Goal: Information Seeking & Learning: Learn about a topic

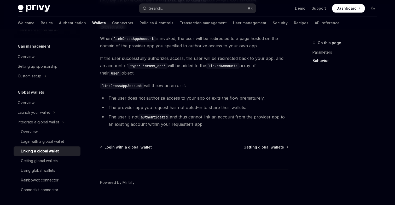
scroll to position [262, 0]
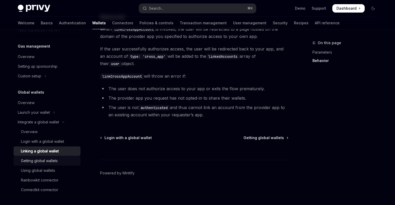
click at [40, 163] on div "Getting global wallets" at bounding box center [39, 161] width 37 height 6
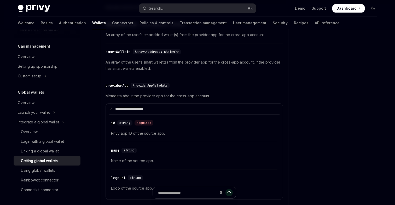
scroll to position [124, 0]
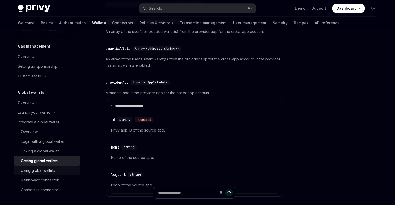
click at [48, 174] on link "Using global wallets" at bounding box center [47, 170] width 67 height 9
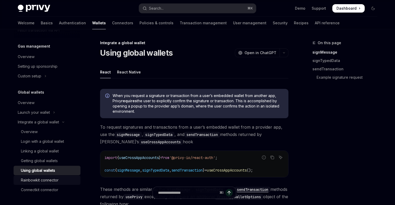
click at [48, 180] on div "Rainbowkit connector" at bounding box center [40, 180] width 38 height 6
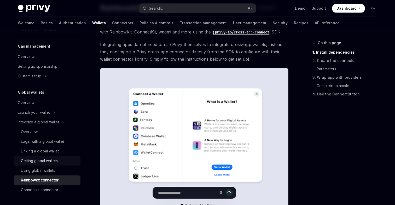
scroll to position [50, 0]
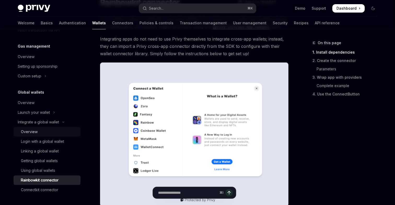
click at [62, 131] on div "Overview" at bounding box center [49, 132] width 56 height 6
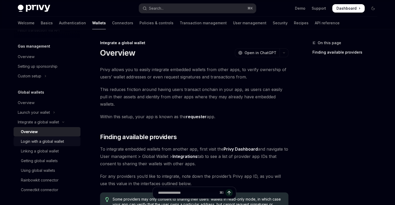
click at [63, 141] on div "Login with a global wallet" at bounding box center [42, 141] width 43 height 6
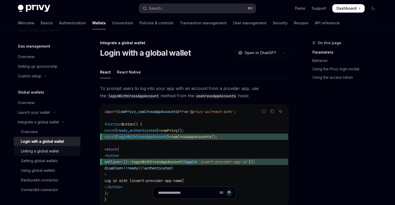
click at [64, 149] on div "Linking a global wallet" at bounding box center [49, 151] width 56 height 6
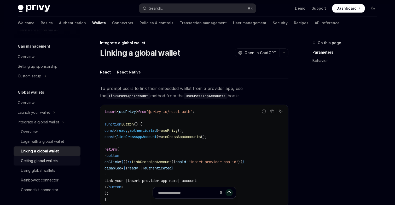
click at [65, 161] on div "Getting global wallets" at bounding box center [49, 161] width 56 height 6
type textarea "*"
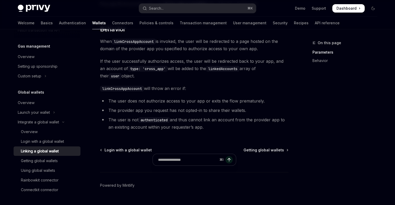
scroll to position [262, 0]
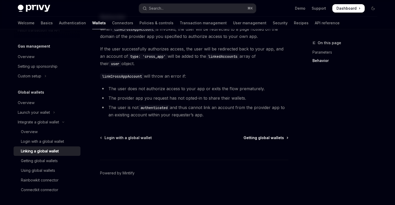
click at [260, 138] on span "Getting global wallets" at bounding box center [264, 137] width 41 height 5
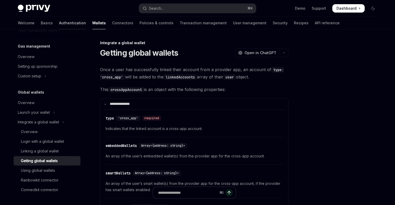
click at [59, 24] on link "Authentication" at bounding box center [72, 23] width 27 height 13
type textarea "*"
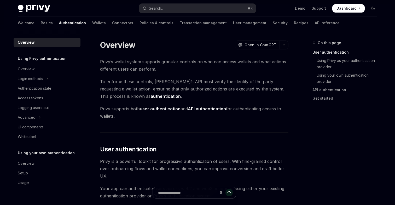
click at [30, 24] on div "Welcome Basics Authentication Wallets Connectors Policies & controls Transactio…" at bounding box center [179, 23] width 322 height 13
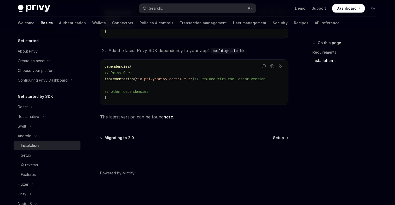
scroll to position [142, 0]
click at [25, 155] on div "Setup" at bounding box center [26, 155] width 10 height 6
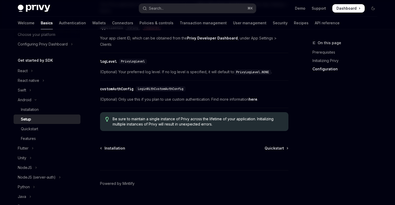
scroll to position [269, 0]
click at [280, 145] on span "Quickstart" at bounding box center [274, 147] width 19 height 5
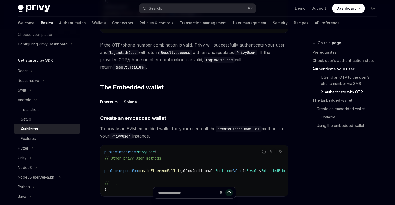
scroll to position [628, 0]
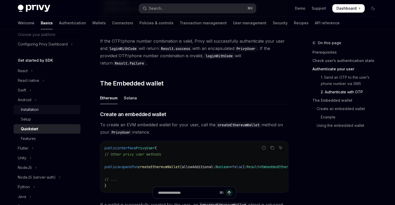
click at [40, 110] on div "Installation" at bounding box center [49, 109] width 56 height 6
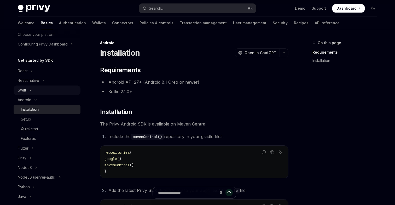
click at [34, 88] on button "Swift" at bounding box center [47, 89] width 67 height 9
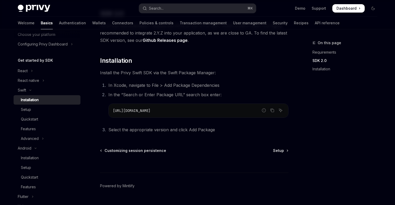
scroll to position [102, 0]
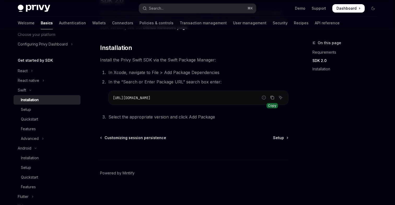
click at [270, 96] on button "Copy the contents from the code block" at bounding box center [272, 97] width 7 height 7
click at [31, 88] on button "Swift" at bounding box center [47, 89] width 67 height 9
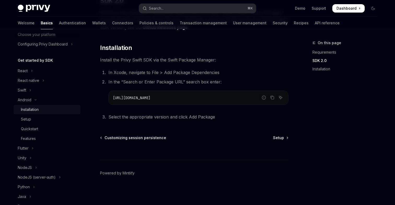
click at [32, 108] on div "Installation" at bounding box center [30, 109] width 18 height 6
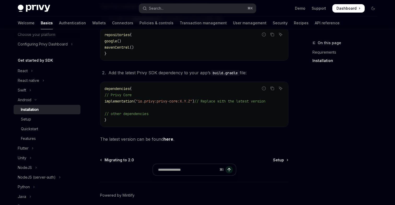
scroll to position [124, 0]
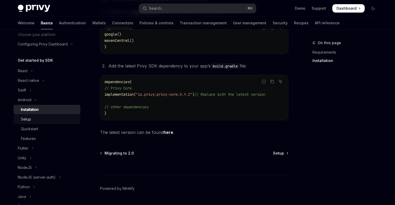
click at [41, 119] on div "Setup" at bounding box center [49, 119] width 56 height 6
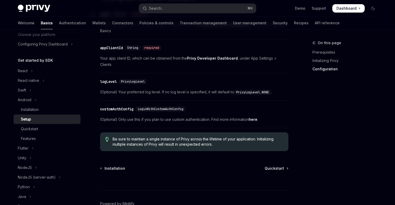
scroll to position [249, 0]
click at [285, 165] on link "Quickstart" at bounding box center [276, 167] width 23 height 5
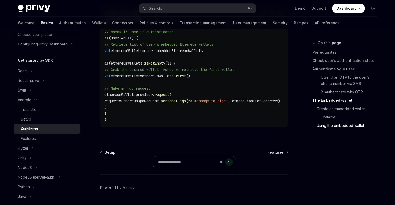
scroll to position [1274, 0]
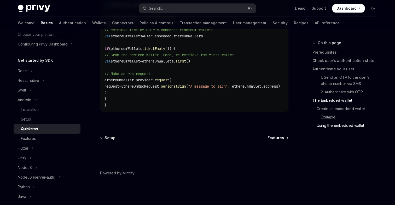
click at [280, 137] on span "Features" at bounding box center [276, 137] width 16 height 5
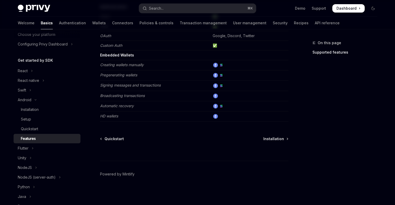
scroll to position [86, 0]
click at [269, 141] on div "⌘ I" at bounding box center [194, 150] width 188 height 19
click at [270, 137] on span "Installation" at bounding box center [273, 138] width 21 height 5
type textarea "*"
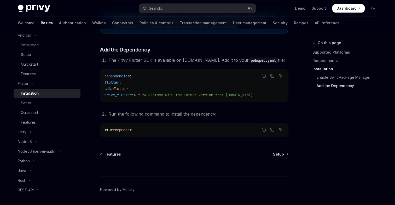
scroll to position [243, 0]
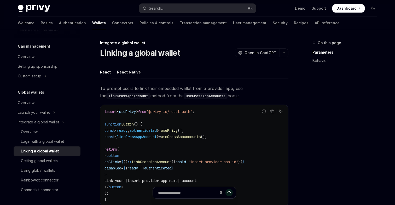
click at [130, 72] on div "React Native" at bounding box center [129, 72] width 24 height 12
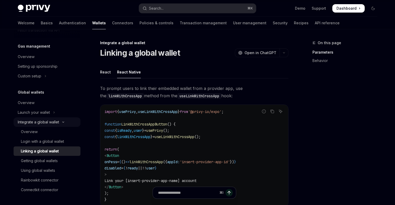
click at [63, 121] on icon "Toggle Integrate a global wallet section" at bounding box center [63, 122] width 6 height 2
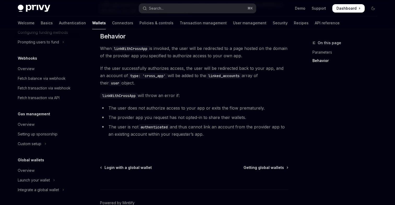
scroll to position [307, 0]
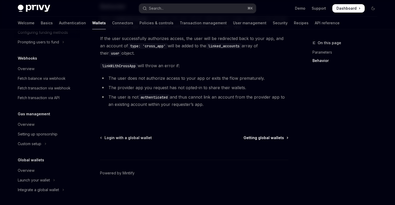
click at [249, 138] on span "Getting global wallets" at bounding box center [264, 137] width 41 height 5
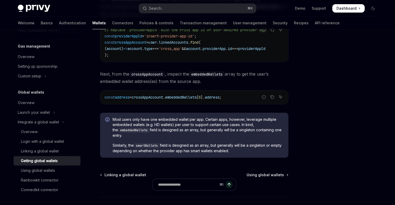
scroll to position [440, 0]
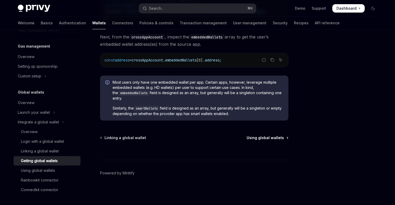
click at [262, 139] on span "Using global wallets" at bounding box center [265, 137] width 37 height 5
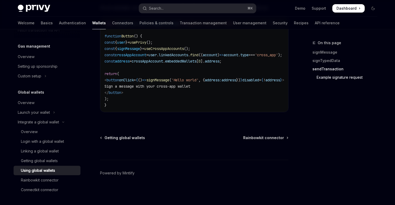
scroll to position [940, 0]
click at [259, 136] on span "Rainbowkit connector" at bounding box center [263, 137] width 41 height 5
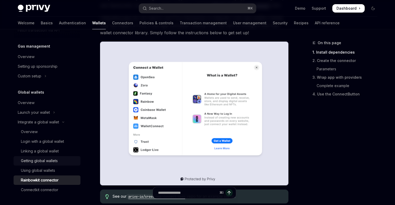
scroll to position [77, 0]
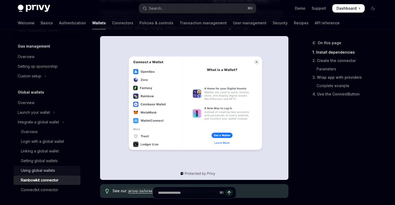
click at [59, 171] on div "Using global wallets" at bounding box center [49, 170] width 56 height 6
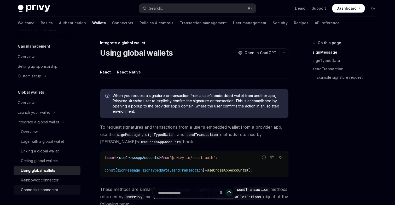
click at [50, 192] on div "Connectkit connector" at bounding box center [39, 190] width 37 height 6
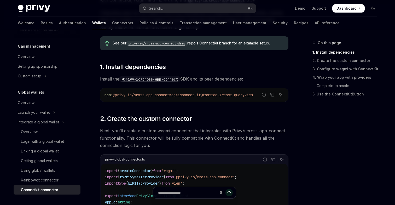
scroll to position [78, 0]
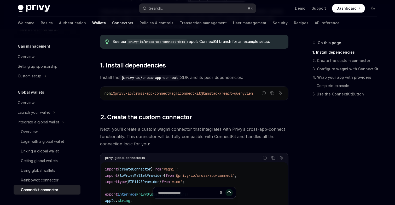
click at [112, 21] on link "Connectors" at bounding box center [122, 23] width 21 height 13
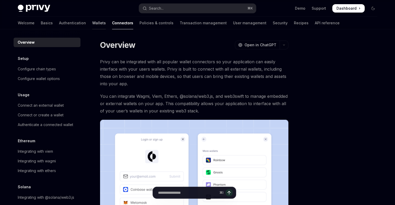
click at [92, 24] on link "Wallets" at bounding box center [99, 23] width 14 height 13
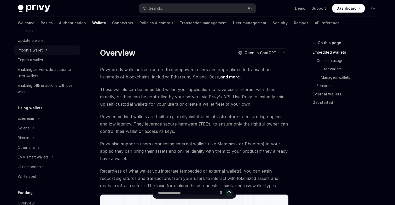
scroll to position [60, 0]
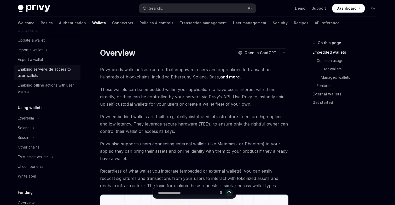
click at [40, 73] on div "Enabling server-side access to user wallets" at bounding box center [48, 72] width 60 height 13
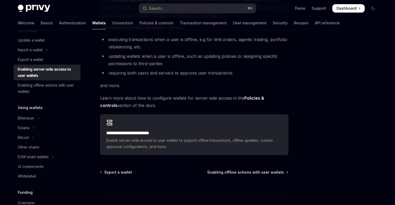
scroll to position [79, 0]
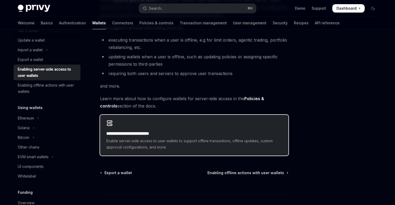
click at [143, 143] on span "Enable server-side access to user wallets to support offline transactions, offl…" at bounding box center [194, 144] width 176 height 13
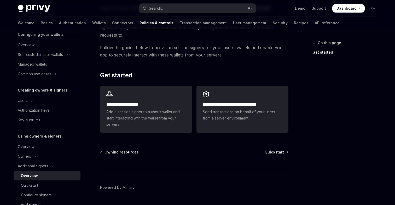
scroll to position [159, 0]
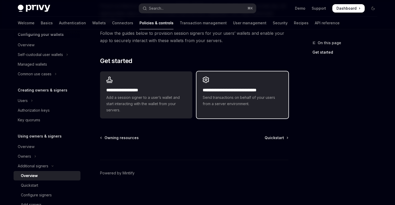
click at [227, 108] on div "**********" at bounding box center [243, 91] width 92 height 41
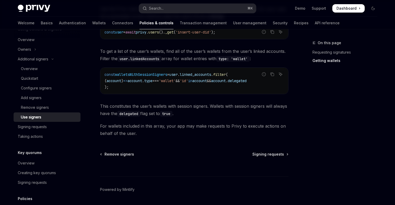
scroll to position [248, 0]
click at [260, 157] on span "Signing requests" at bounding box center [268, 153] width 32 height 5
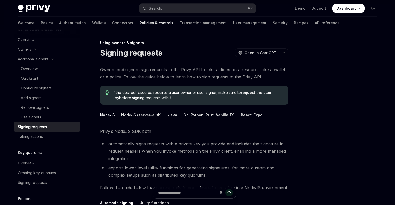
click at [244, 117] on div "React, Expo" at bounding box center [252, 115] width 22 height 12
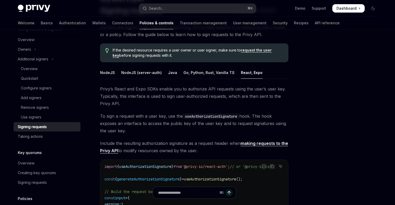
scroll to position [49, 0]
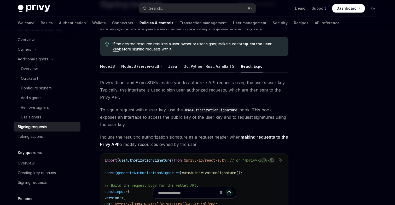
click at [201, 67] on div "Go, Python, Rust, Vanilla TS" at bounding box center [208, 66] width 51 height 12
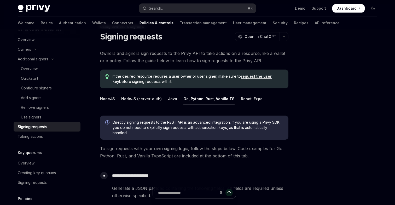
scroll to position [12, 0]
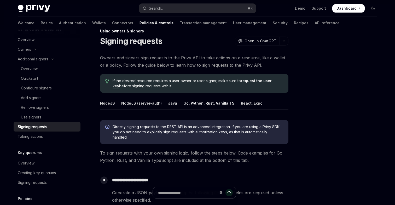
click at [171, 101] on div "Java" at bounding box center [172, 103] width 9 height 12
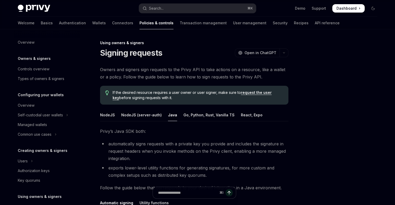
click at [65, 21] on div "Welcome Basics Authentication Wallets Connectors Policies & controls Transactio…" at bounding box center [179, 23] width 322 height 13
click at [92, 23] on link "Wallets" at bounding box center [99, 23] width 14 height 13
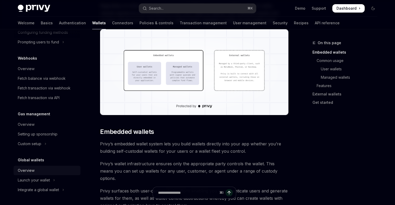
scroll to position [166, 0]
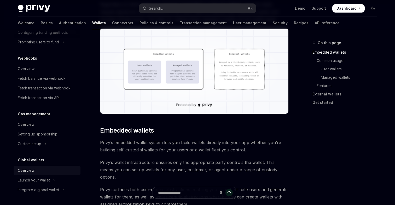
click at [28, 170] on div "Overview" at bounding box center [26, 170] width 17 height 6
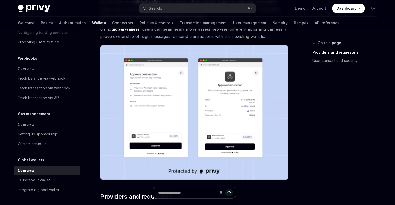
scroll to position [80, 0]
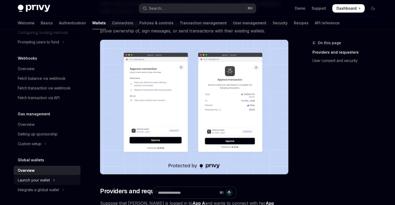
click at [33, 177] on div "Launch your wallet" at bounding box center [34, 180] width 32 height 6
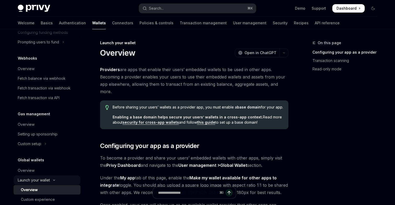
scroll to position [269, 0]
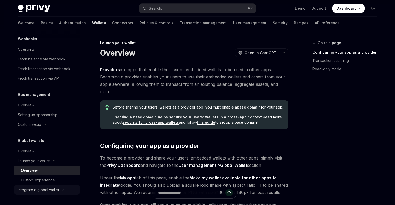
click at [39, 186] on button "Integrate a global wallet" at bounding box center [47, 189] width 67 height 9
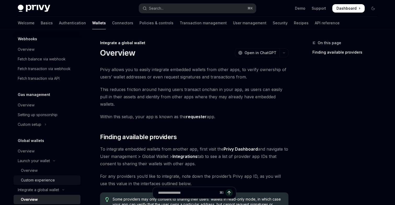
click at [38, 182] on div "Custom experience" at bounding box center [38, 180] width 34 height 6
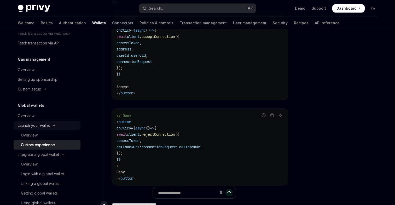
scroll to position [308, 0]
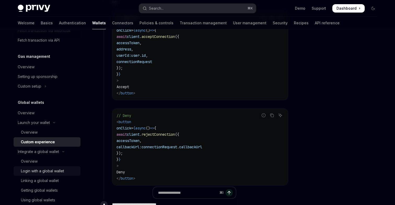
click at [39, 172] on div "Login with a global wallet" at bounding box center [42, 171] width 43 height 6
type textarea "*"
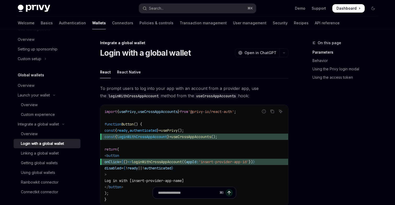
scroll to position [337, 0]
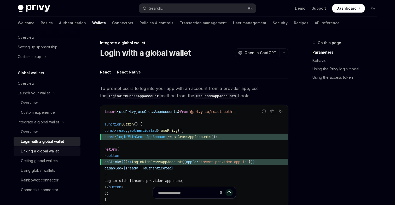
click at [30, 149] on div "Linking a global wallet" at bounding box center [40, 151] width 38 height 6
click at [32, 152] on div "Linking a global wallet" at bounding box center [40, 151] width 38 height 6
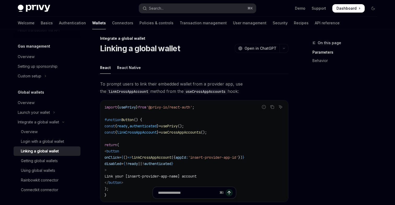
scroll to position [3, 0]
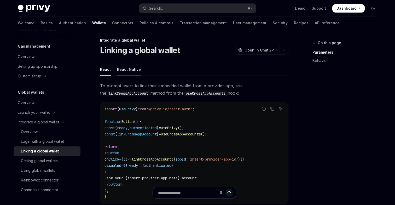
click at [128, 65] on div "React Native" at bounding box center [129, 69] width 24 height 12
type textarea "*"
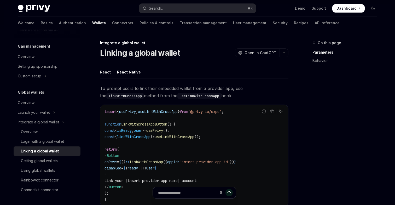
scroll to position [9, 0]
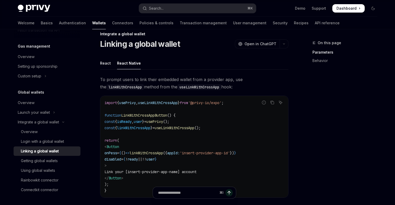
click at [181, 127] on span "useLinkWithCrossApp" at bounding box center [175, 127] width 40 height 5
copy span "useLinkWithCrossApp"
click at [154, 154] on span "linkWithCrossApp" at bounding box center [146, 153] width 33 height 5
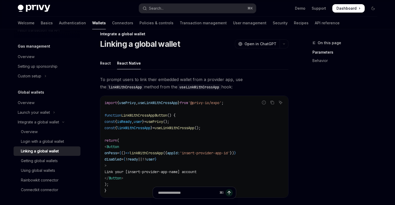
copy span "linkWithCrossApp"
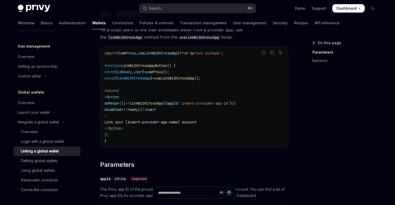
scroll to position [0, 0]
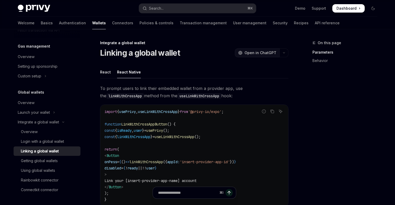
click at [266, 53] on span "Open in ChatGPT" at bounding box center [261, 52] width 32 height 5
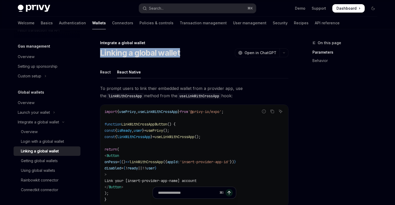
drag, startPoint x: 184, startPoint y: 54, endPoint x: 100, endPoint y: 50, distance: 84.0
click at [100, 50] on div "Linking a global wallet OpenAI Open in ChatGPT" at bounding box center [194, 52] width 188 height 9
copy h1 "Linking a global wallet"
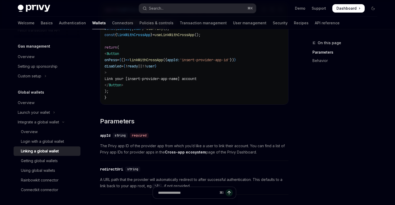
scroll to position [102, 0]
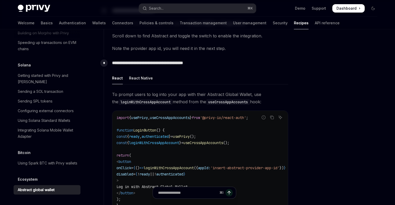
scroll to position [94, 0]
click at [140, 78] on div "React Native" at bounding box center [141, 77] width 24 height 12
type textarea "*"
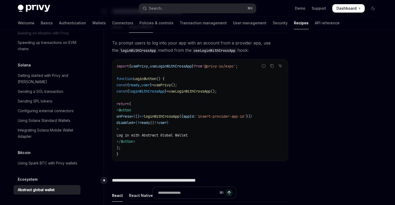
scroll to position [146, 0]
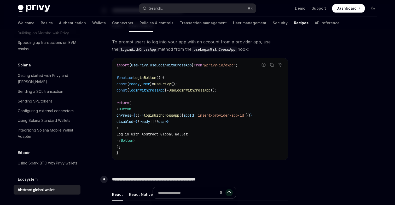
drag, startPoint x: 215, startPoint y: 65, endPoint x: 249, endPoint y: 64, distance: 34.5
click at [236, 65] on span "'@privy-io/expo'" at bounding box center [218, 65] width 33 height 5
click at [252, 55] on div "To prompt users to log into your app with an account from a provider app, use t…" at bounding box center [200, 103] width 176 height 130
drag, startPoint x: 249, startPoint y: 65, endPoint x: 217, endPoint y: 65, distance: 32.1
click at [217, 65] on span "'@privy-io/expo'" at bounding box center [218, 65] width 33 height 5
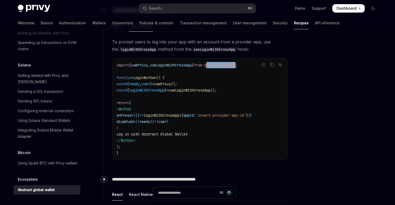
copy span "@privy-io/expo"
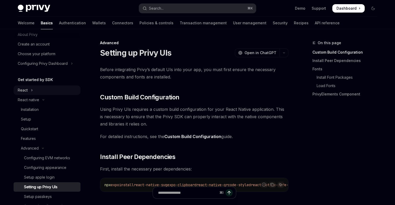
scroll to position [16, 0]
click at [41, 99] on button "React native" at bounding box center [47, 100] width 67 height 9
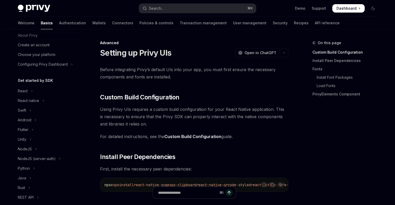
click at [72, 29] on div at bounding box center [47, 33] width 67 height 8
click at [92, 22] on link "Wallets" at bounding box center [99, 23] width 14 height 13
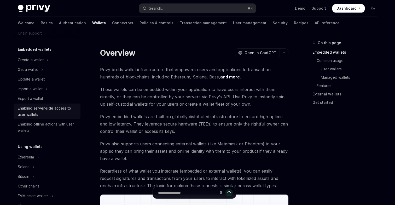
scroll to position [39, 0]
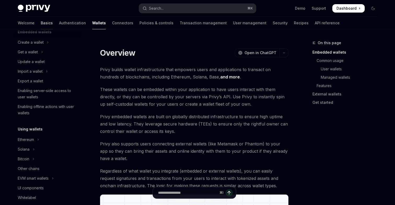
click at [41, 25] on link "Basics" at bounding box center [47, 23] width 12 height 13
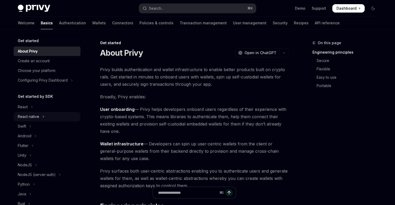
click at [26, 116] on div "React native" at bounding box center [28, 116] width 21 height 6
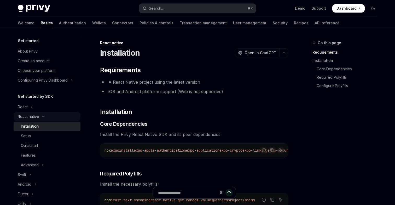
click at [27, 115] on div "React native" at bounding box center [28, 116] width 21 height 6
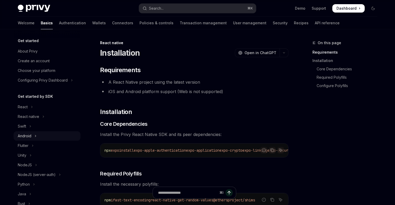
click at [25, 138] on div "Android" at bounding box center [25, 136] width 14 height 6
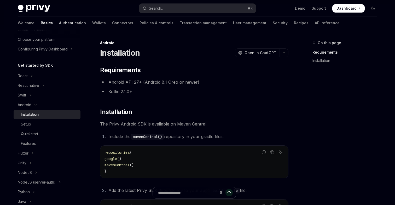
click at [59, 22] on link "Authentication" at bounding box center [72, 23] width 27 height 13
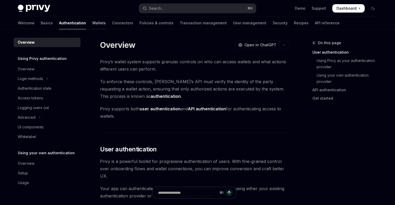
click at [92, 23] on link "Wallets" at bounding box center [99, 23] width 14 height 13
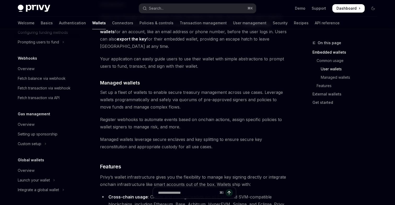
scroll to position [457, 0]
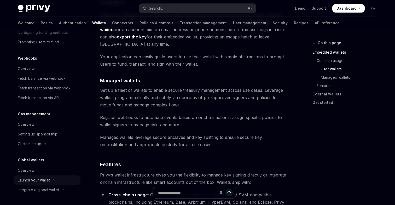
click at [34, 178] on div "Launch your wallet" at bounding box center [34, 180] width 32 height 6
type textarea "*"
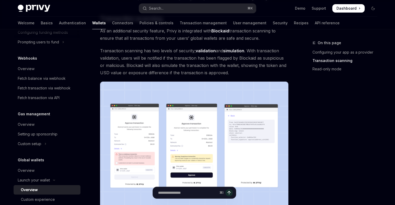
scroll to position [231, 0]
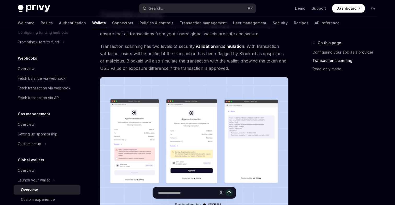
click at [169, 136] on img at bounding box center [194, 144] width 188 height 135
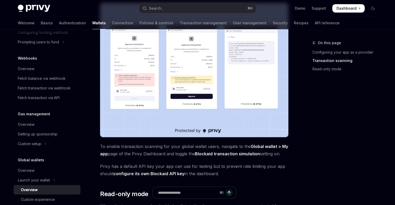
scroll to position [317, 0]
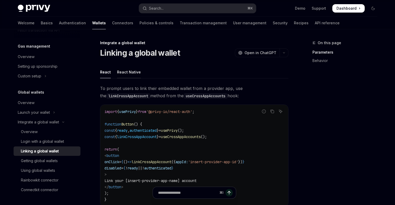
click at [126, 72] on div "React Native" at bounding box center [129, 72] width 24 height 12
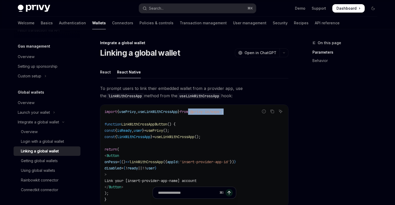
drag, startPoint x: 242, startPoint y: 112, endPoint x: 198, endPoint y: 110, distance: 44.5
click at [198, 110] on code "import { usePrivy , useLinkWithCrossApp } from '@privy-io/expo' ; function Link…" at bounding box center [195, 155] width 180 height 94
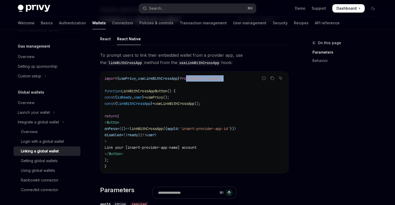
scroll to position [37, 0]
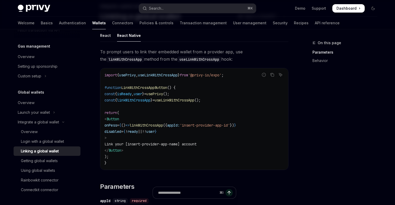
click at [155, 125] on span "linkWithCrossApp" at bounding box center [146, 125] width 33 height 5
copy span "linkWithCrossApp"
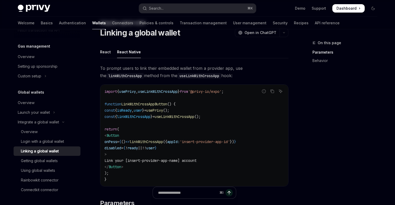
scroll to position [0, 0]
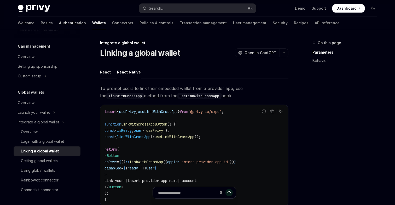
click at [59, 22] on link "Authentication" at bounding box center [72, 23] width 27 height 13
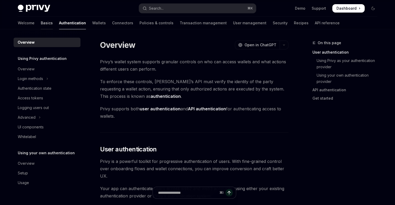
click at [41, 25] on link "Basics" at bounding box center [47, 23] width 12 height 13
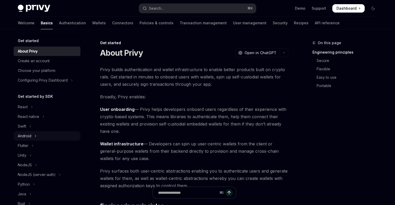
click at [26, 135] on div "Android" at bounding box center [25, 136] width 14 height 6
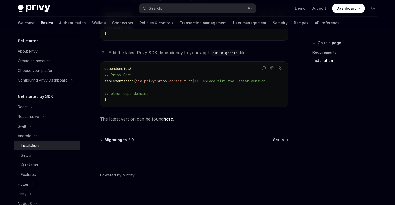
scroll to position [142, 0]
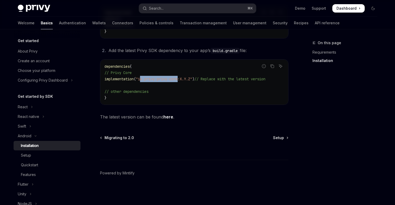
drag, startPoint x: 146, startPoint y: 77, endPoint x: 186, endPoint y: 76, distance: 40.3
click at [187, 77] on span ""io.privy:privy-core:X.Y.Z"" at bounding box center [164, 79] width 56 height 5
copy span "o.privy:privy-core"
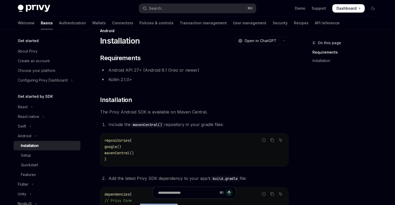
scroll to position [0, 0]
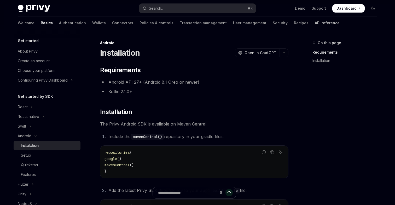
click at [315, 22] on link "API reference" at bounding box center [327, 23] width 25 height 13
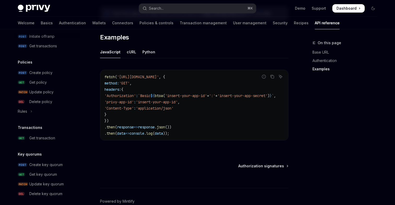
scroll to position [275, 0]
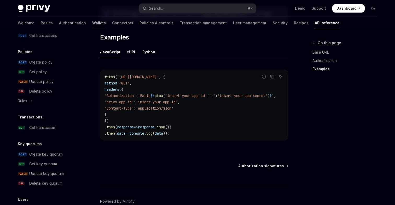
click at [92, 23] on link "Wallets" at bounding box center [99, 23] width 14 height 13
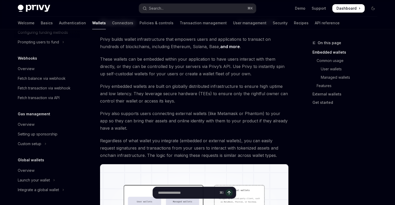
scroll to position [62, 0]
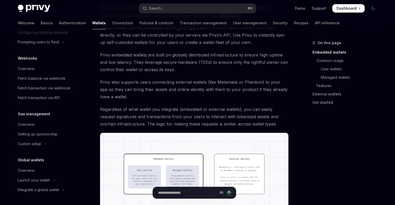
click at [32, 161] on h5 "Global wallets" at bounding box center [31, 160] width 26 height 6
click at [29, 160] on h5 "Global wallets" at bounding box center [31, 160] width 26 height 6
click at [36, 190] on div "Integrate a global wallet" at bounding box center [38, 190] width 41 height 6
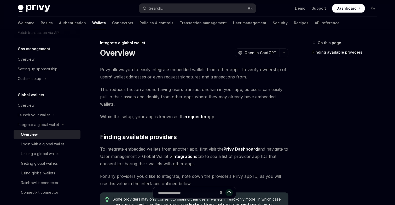
scroll to position [318, 0]
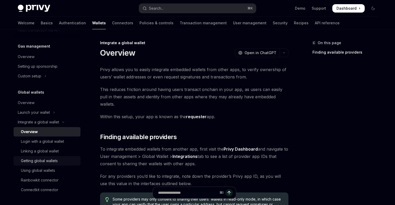
click at [43, 163] on div "Getting global wallets" at bounding box center [39, 161] width 37 height 6
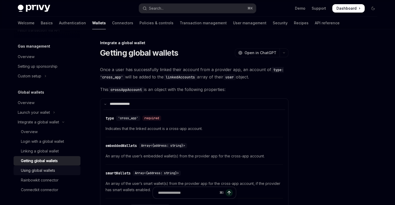
click at [44, 174] on link "Using global wallets" at bounding box center [47, 170] width 67 height 9
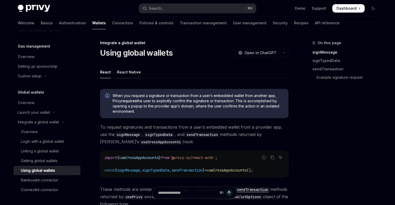
click at [120, 71] on div "React Native" at bounding box center [129, 72] width 24 height 12
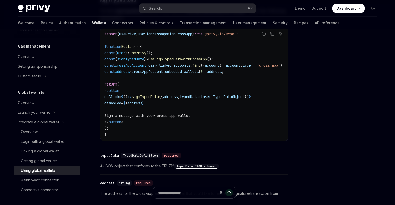
scroll to position [548, 0]
click at [46, 152] on div "Linking a global wallet" at bounding box center [40, 151] width 38 height 6
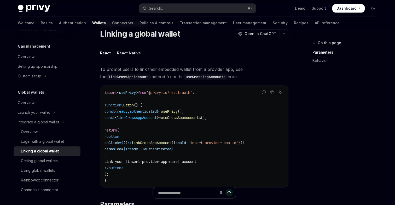
scroll to position [16, 0]
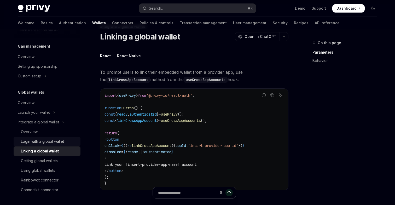
click at [67, 142] on div "Login with a global wallet" at bounding box center [49, 141] width 56 height 6
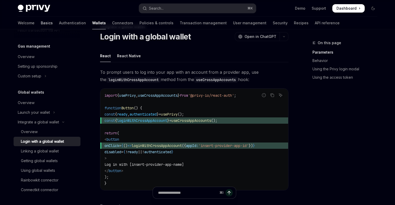
click at [41, 25] on link "Basics" at bounding box center [47, 23] width 12 height 13
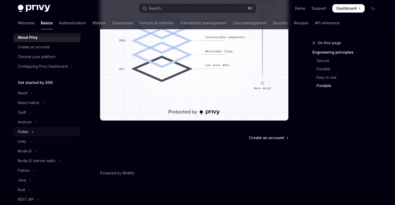
scroll to position [19, 0]
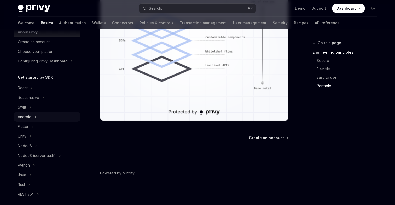
click at [30, 114] on div "Android" at bounding box center [25, 117] width 14 height 6
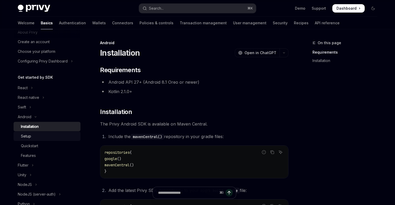
click at [31, 137] on div "Setup" at bounding box center [26, 136] width 10 height 6
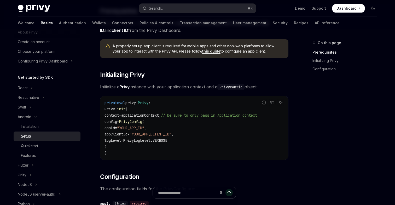
scroll to position [67, 0]
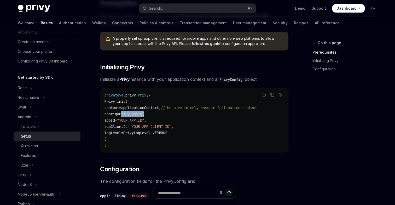
drag, startPoint x: 139, startPoint y: 113, endPoint x: 176, endPoint y: 113, distance: 36.8
click at [177, 113] on code "private val privy: Privy = Privy. init ( context = applicationContext, // be su…" at bounding box center [195, 120] width 180 height 56
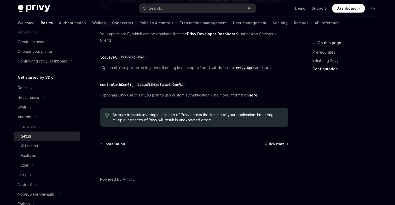
scroll to position [275, 0]
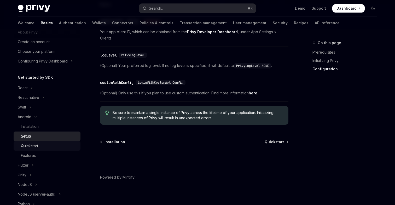
click at [57, 145] on div "Quickstart" at bounding box center [49, 146] width 56 height 6
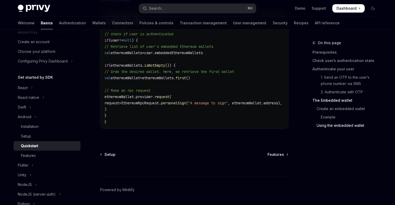
scroll to position [1274, 0]
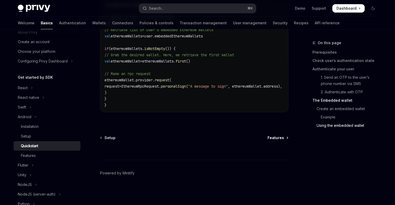
click at [276, 138] on span "Features" at bounding box center [276, 137] width 16 height 5
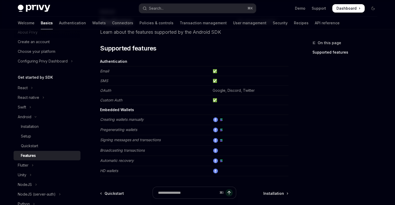
scroll to position [30, 0]
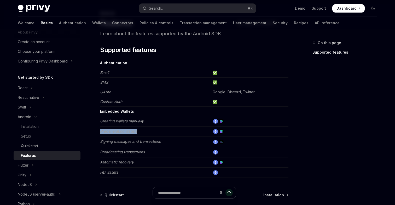
drag, startPoint x: 100, startPoint y: 132, endPoint x: 150, endPoint y: 129, distance: 50.0
click at [150, 129] on td "Pregenerating wallets" at bounding box center [155, 131] width 111 height 10
drag, startPoint x: 103, startPoint y: 144, endPoint x: 170, endPoint y: 142, distance: 66.7
click at [170, 143] on td "Signing messages and transactions" at bounding box center [155, 142] width 111 height 10
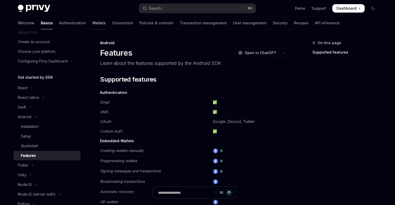
click at [92, 23] on link "Wallets" at bounding box center [99, 23] width 14 height 13
type textarea "*"
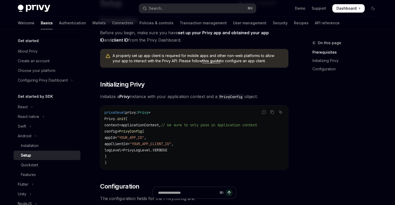
scroll to position [35, 0]
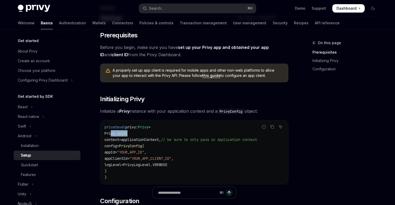
drag, startPoint x: 111, startPoint y: 134, endPoint x: 151, endPoint y: 133, distance: 39.7
click at [152, 133] on code "private val privy: Privy = Privy. init ( context = applicationContext, // be su…" at bounding box center [195, 152] width 180 height 56
copy span "Privy. init ("
click at [204, 74] on link "this guide" at bounding box center [211, 75] width 18 height 5
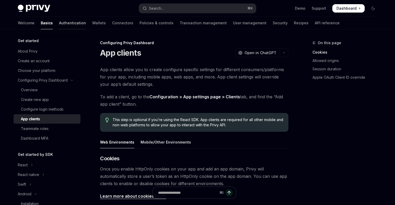
click at [59, 22] on link "Authentication" at bounding box center [72, 23] width 27 height 13
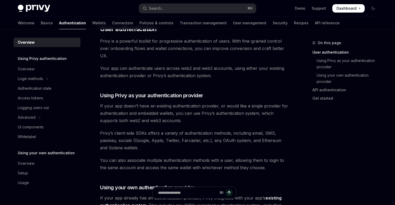
scroll to position [130, 0]
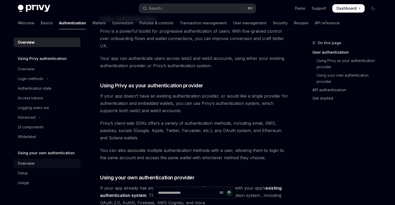
click at [35, 160] on link "Overview" at bounding box center [47, 163] width 67 height 9
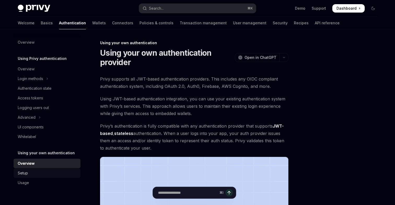
click at [33, 169] on link "Setup" at bounding box center [47, 172] width 67 height 9
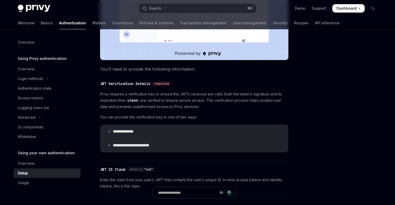
scroll to position [212, 0]
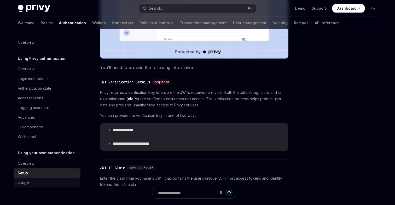
click at [26, 185] on div "Usage" at bounding box center [23, 183] width 11 height 6
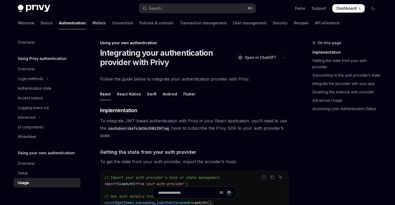
click at [92, 25] on link "Wallets" at bounding box center [99, 23] width 14 height 13
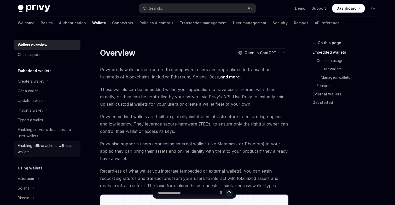
click at [32, 151] on div "Enabling offline actions with user wallets" at bounding box center [48, 148] width 60 height 13
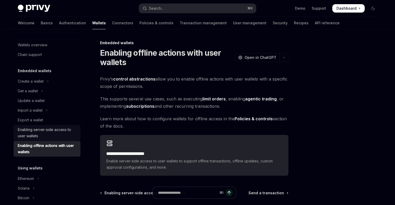
click at [60, 136] on div "Enabling server-side access to user wallets" at bounding box center [48, 132] width 60 height 13
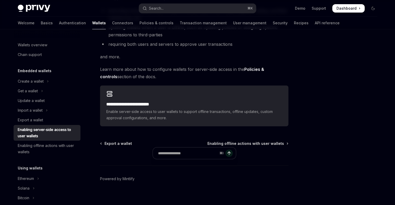
scroll to position [114, 0]
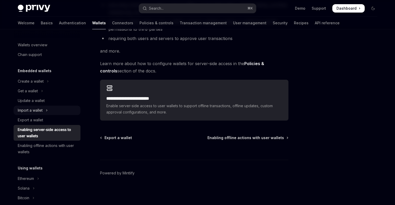
click at [25, 107] on button "Import a wallet" at bounding box center [47, 110] width 67 height 9
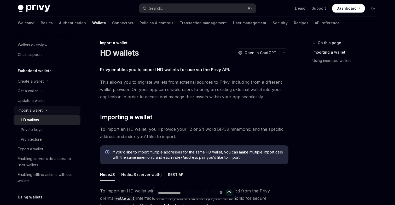
click at [24, 113] on button "Import a wallet" at bounding box center [47, 110] width 67 height 9
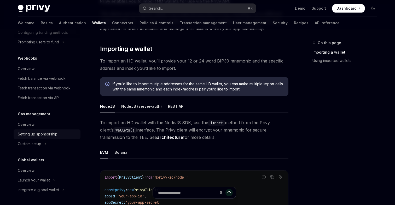
scroll to position [73, 0]
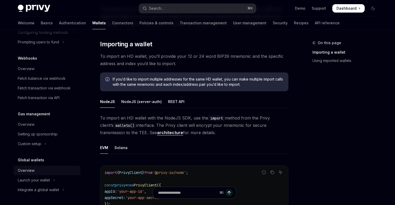
click at [22, 169] on div "Overview" at bounding box center [26, 170] width 17 height 6
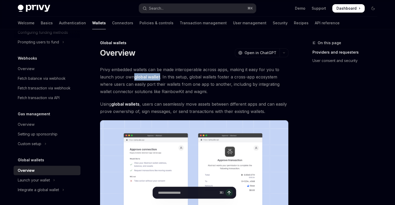
drag, startPoint x: 132, startPoint y: 76, endPoint x: 159, endPoint y: 75, distance: 27.5
click at [160, 75] on span "Privy embedded wallets can be made interoperable across apps, making it easy fo…" at bounding box center [194, 80] width 188 height 29
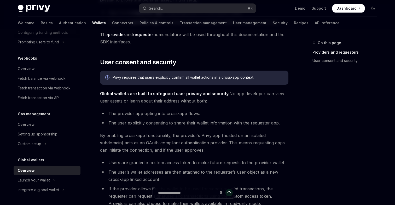
scroll to position [291, 0]
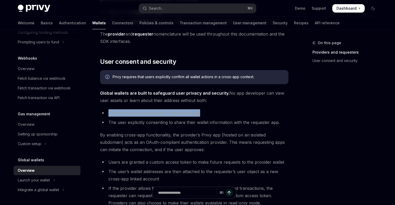
drag, startPoint x: 107, startPoint y: 112, endPoint x: 203, endPoint y: 112, distance: 96.2
click at [203, 112] on li "The provider app opting into cross-app flows." at bounding box center [194, 112] width 188 height 7
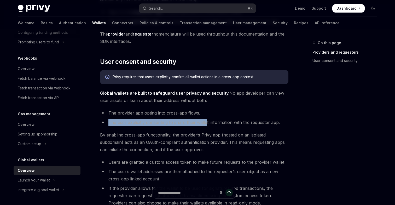
drag, startPoint x: 109, startPoint y: 121, endPoint x: 206, endPoint y: 120, distance: 97.7
click at [206, 120] on li "The user explicitly consenting to share their wallet information with the reque…" at bounding box center [194, 122] width 188 height 7
click at [280, 117] on ul "The provider app opting into cross-app flows. The user explicitly consenting to…" at bounding box center [194, 117] width 188 height 17
drag, startPoint x: 280, startPoint y: 121, endPoint x: 104, endPoint y: 125, distance: 176.4
click at [104, 125] on li "The user explicitly consenting to share their wallet information with the reque…" at bounding box center [194, 122] width 188 height 7
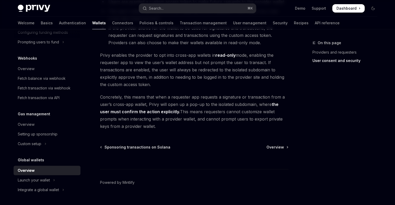
scroll to position [453, 0]
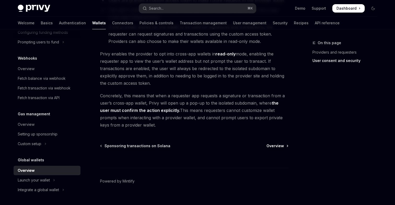
click at [275, 146] on span "Overview" at bounding box center [276, 145] width 18 height 5
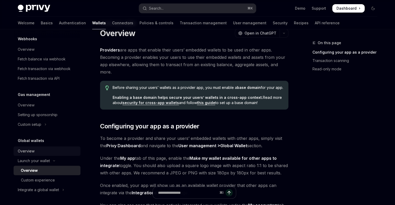
scroll to position [20, 0]
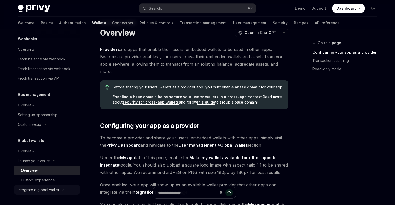
click at [60, 190] on button "Integrate a global wallet" at bounding box center [47, 189] width 67 height 9
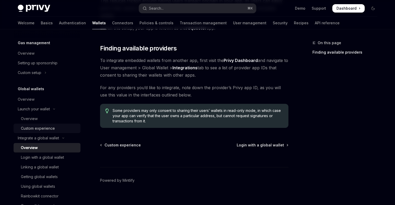
scroll to position [324, 0]
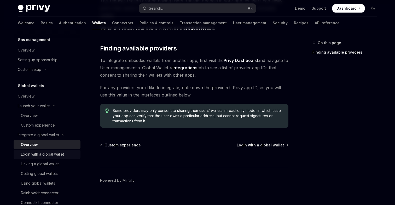
click at [50, 154] on div "Login with a global wallet" at bounding box center [42, 154] width 43 height 6
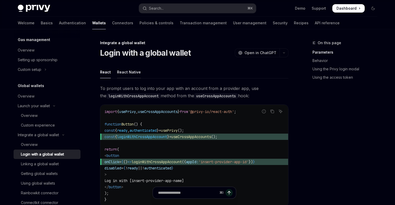
click at [128, 73] on div "React Native" at bounding box center [129, 72] width 24 height 12
type textarea "*"
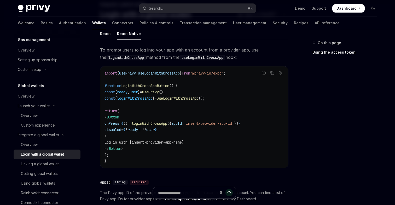
scroll to position [37, 0]
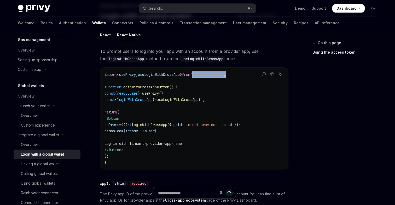
drag, startPoint x: 204, startPoint y: 75, endPoint x: 246, endPoint y: 73, distance: 41.8
click at [246, 73] on code "import { usePrivy , useLoginWithCrossApp } from '@privy-io/expo' ; function Log…" at bounding box center [195, 118] width 180 height 94
click at [214, 83] on code "import { usePrivy , useLoginWithCrossApp } from '@privy-io/expo' ; function Log…" at bounding box center [195, 118] width 180 height 94
drag, startPoint x: 206, startPoint y: 76, endPoint x: 247, endPoint y: 76, distance: 40.5
click at [247, 76] on code "import { usePrivy , useLoginWithCrossApp } from '@privy-io/expo' ; function Log…" at bounding box center [195, 118] width 180 height 94
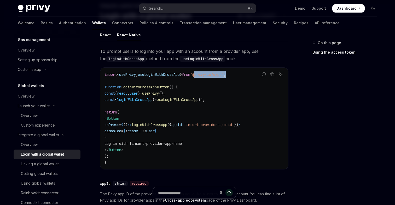
copy span "@privy-io/expo' ;"
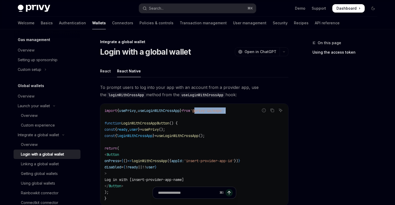
scroll to position [0, 0]
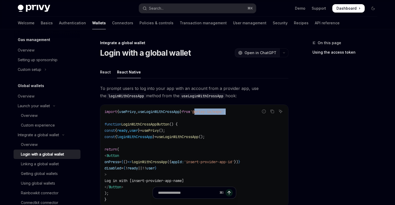
click at [262, 54] on span "Open in ChatGPT" at bounding box center [261, 52] width 32 height 5
